Goal: Navigation & Orientation: Find specific page/section

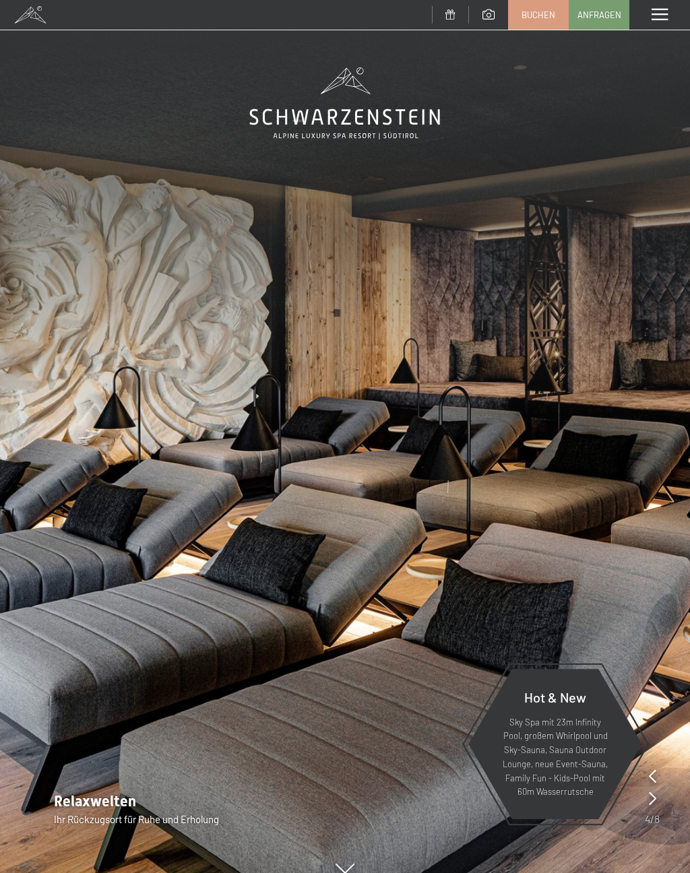
click at [669, 15] on div "Menü" at bounding box center [659, 15] width 61 height 30
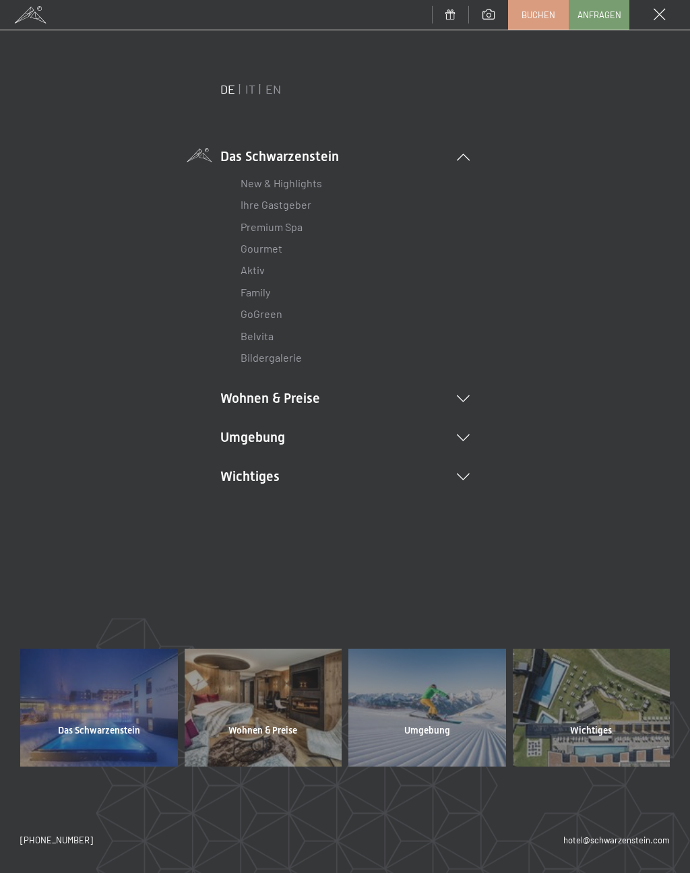
click at [237, 438] on li "Umgebung Das Ahrntal Ski & Winter Skifahren Skischule Wandern & [PERSON_NAME] W…" at bounding box center [344, 437] width 249 height 19
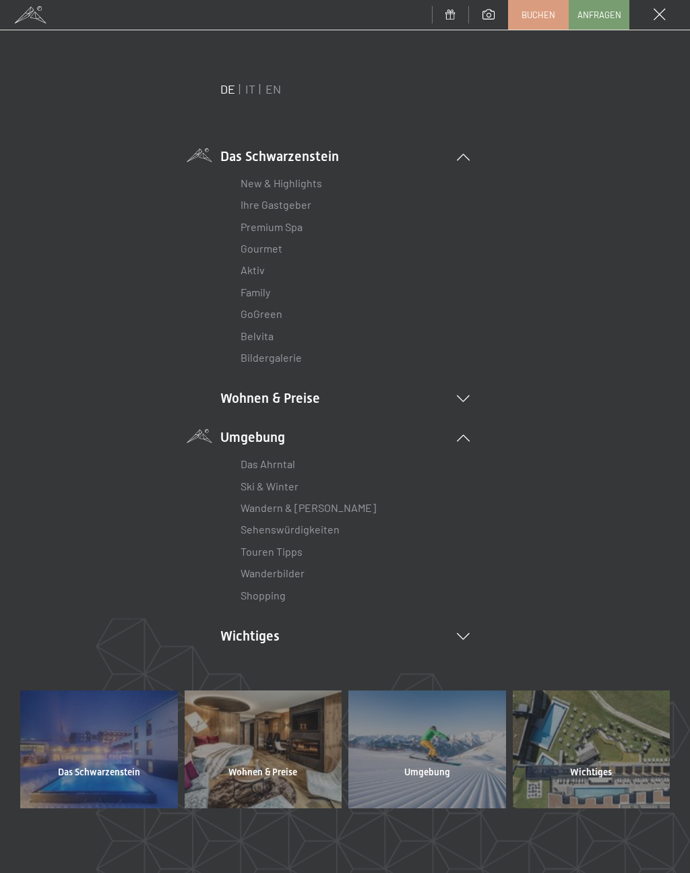
click at [249, 633] on li "Wichtiges Lage & Anreise Online bezahlen Webcam & Wetter Downloads" at bounding box center [344, 636] width 249 height 19
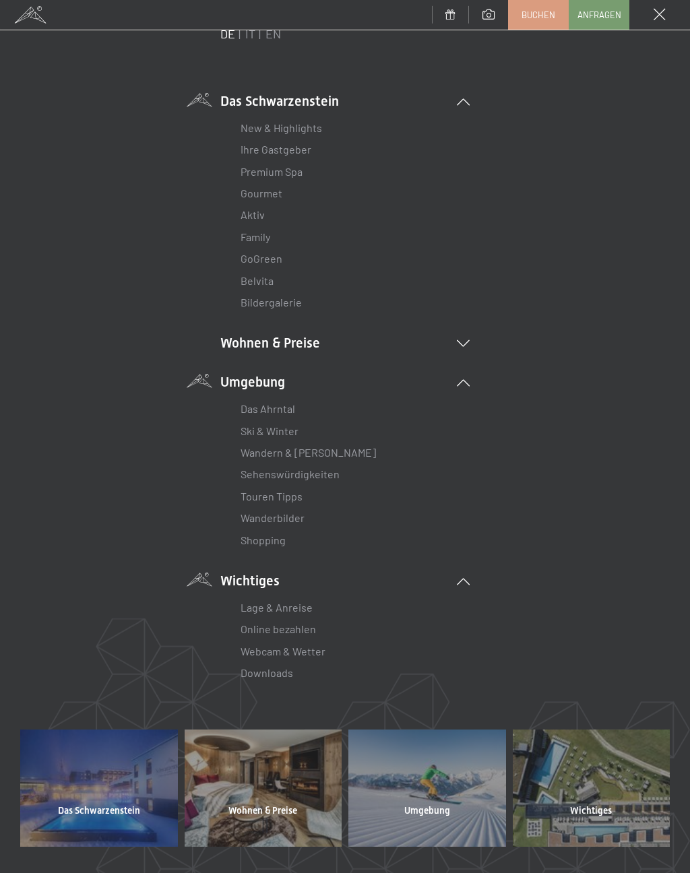
scroll to position [55, 0]
click at [253, 605] on link "Lage & Anreise" at bounding box center [277, 607] width 72 height 13
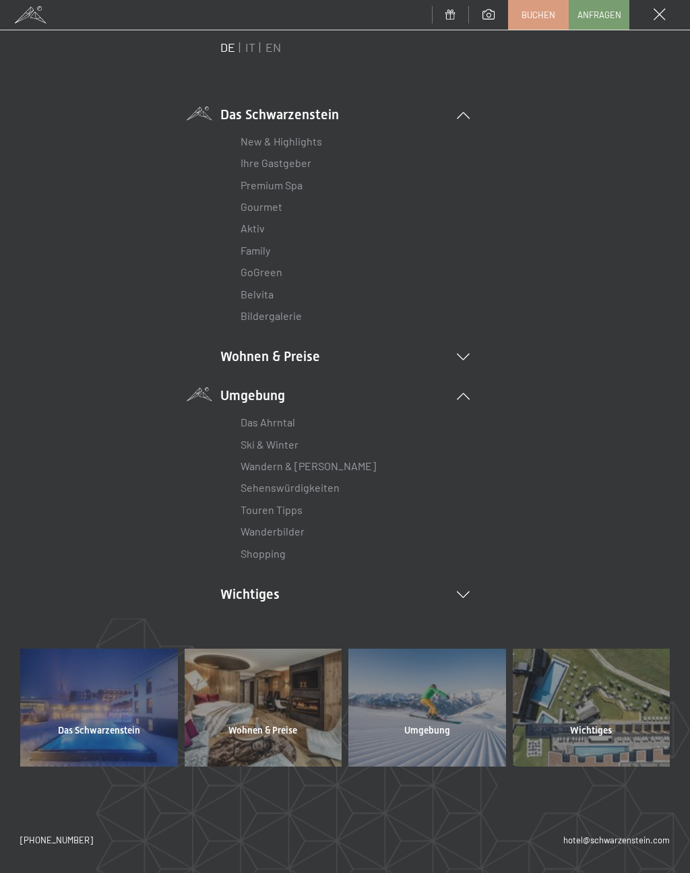
scroll to position [37, 0]
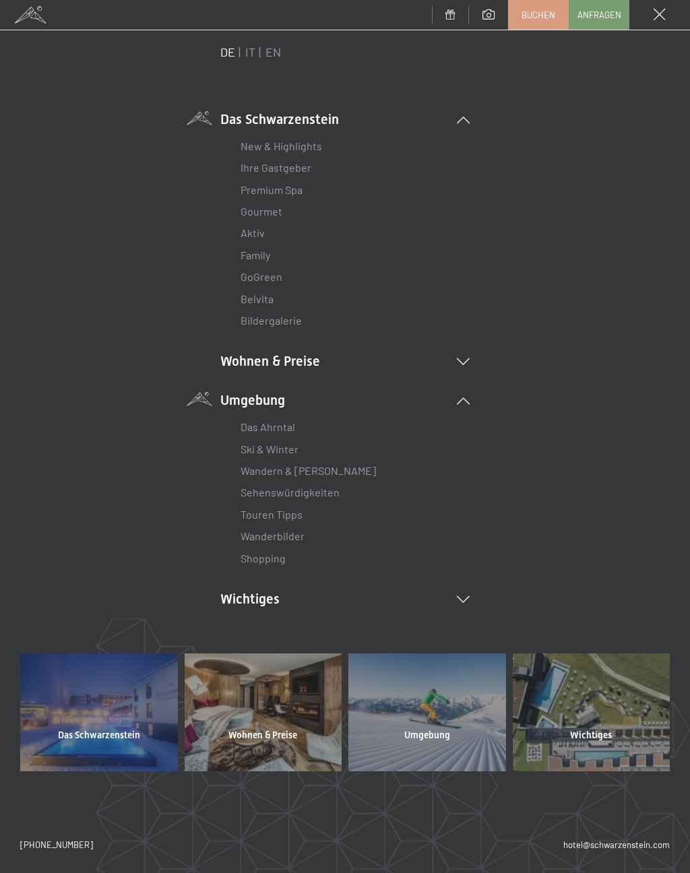
click at [246, 323] on link "Bildergalerie" at bounding box center [271, 320] width 61 height 13
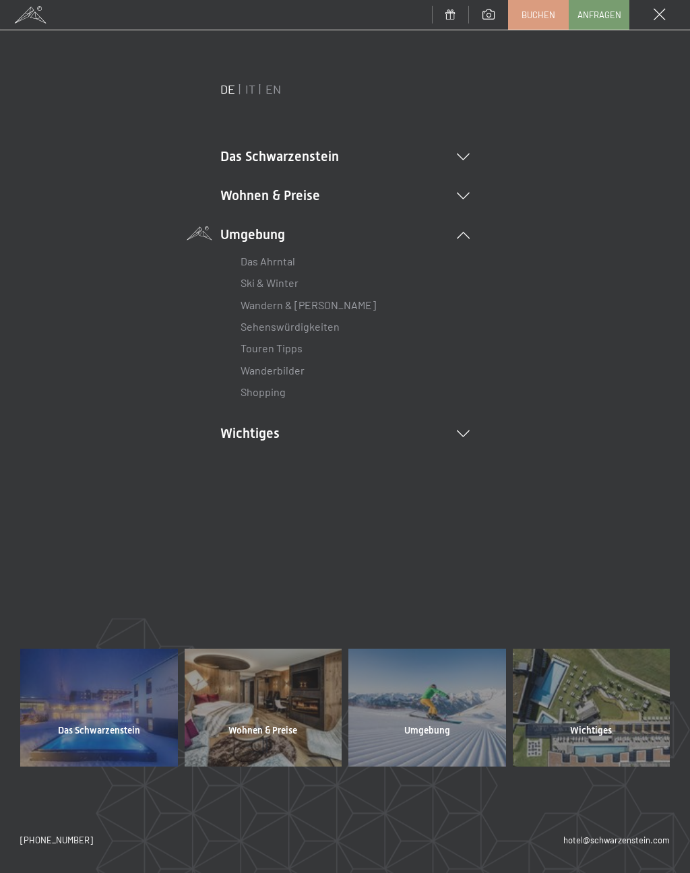
scroll to position [0, 0]
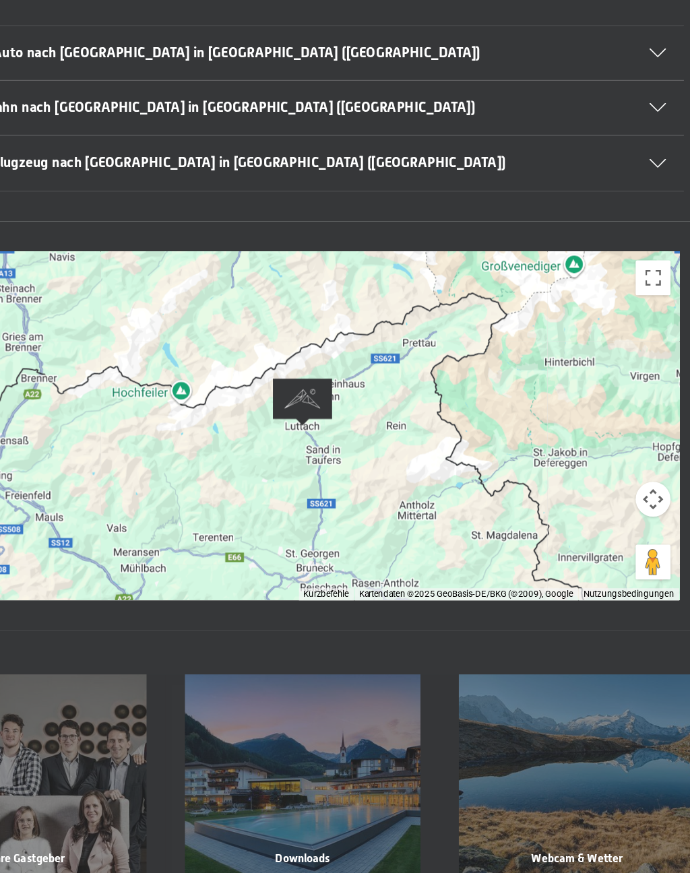
scroll to position [80, 0]
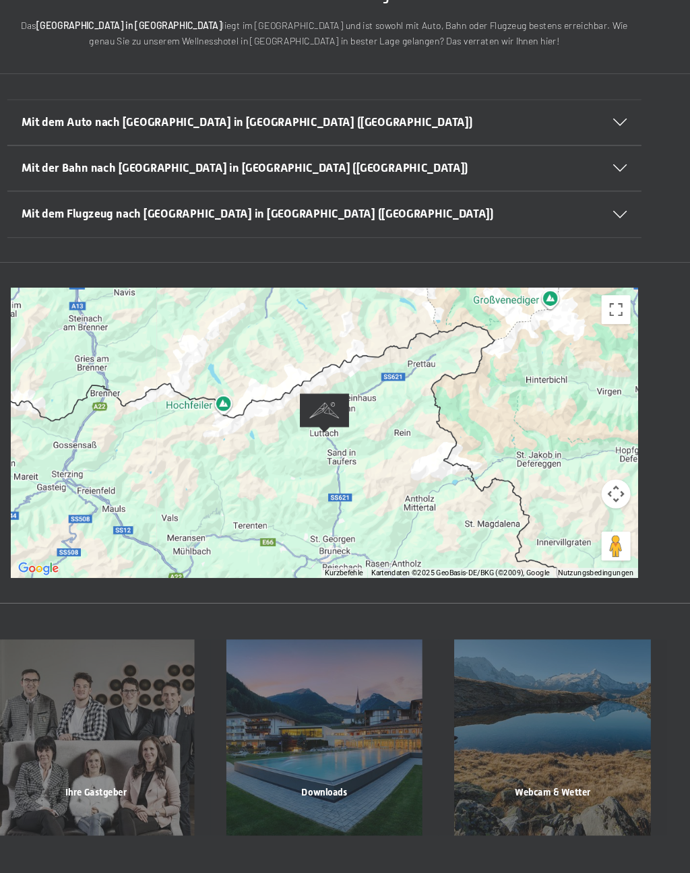
click at [602, 488] on button "Kamerasteuerung für die Karte" at bounding box center [615, 501] width 27 height 27
click at [569, 522] on button "Verkleinern" at bounding box center [582, 535] width 27 height 27
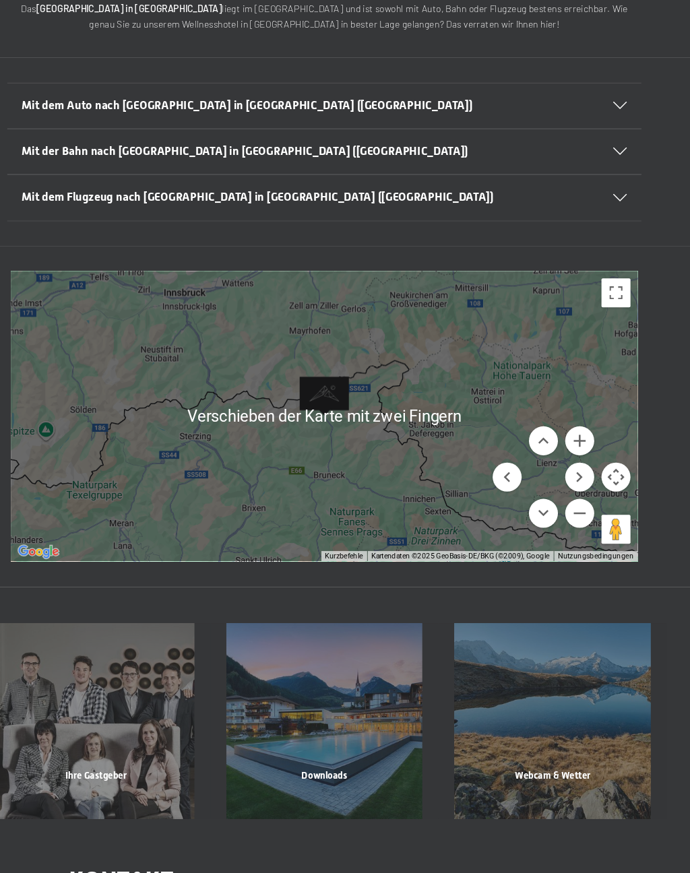
scroll to position [99, 0]
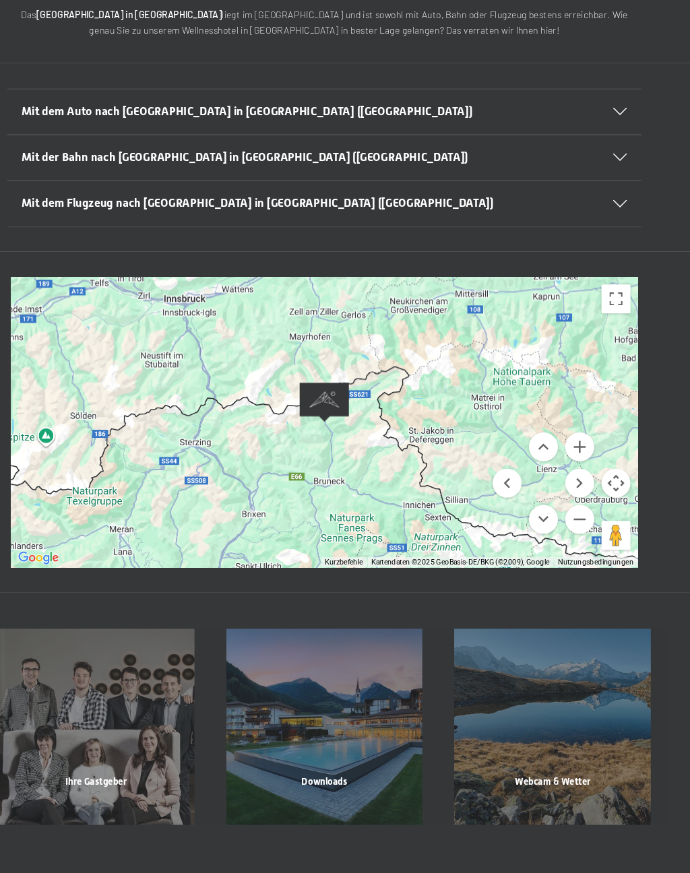
click at [130, 407] on div at bounding box center [345, 426] width 582 height 270
click at [569, 503] on button "Verkleinern" at bounding box center [582, 516] width 27 height 27
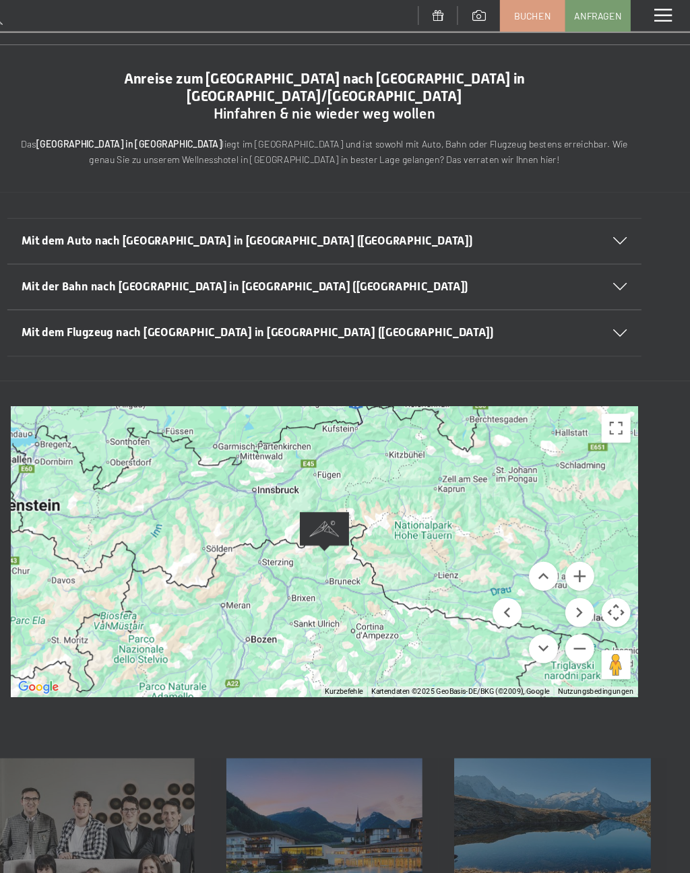
scroll to position [1, 0]
